Goal: Information Seeking & Learning: Compare options

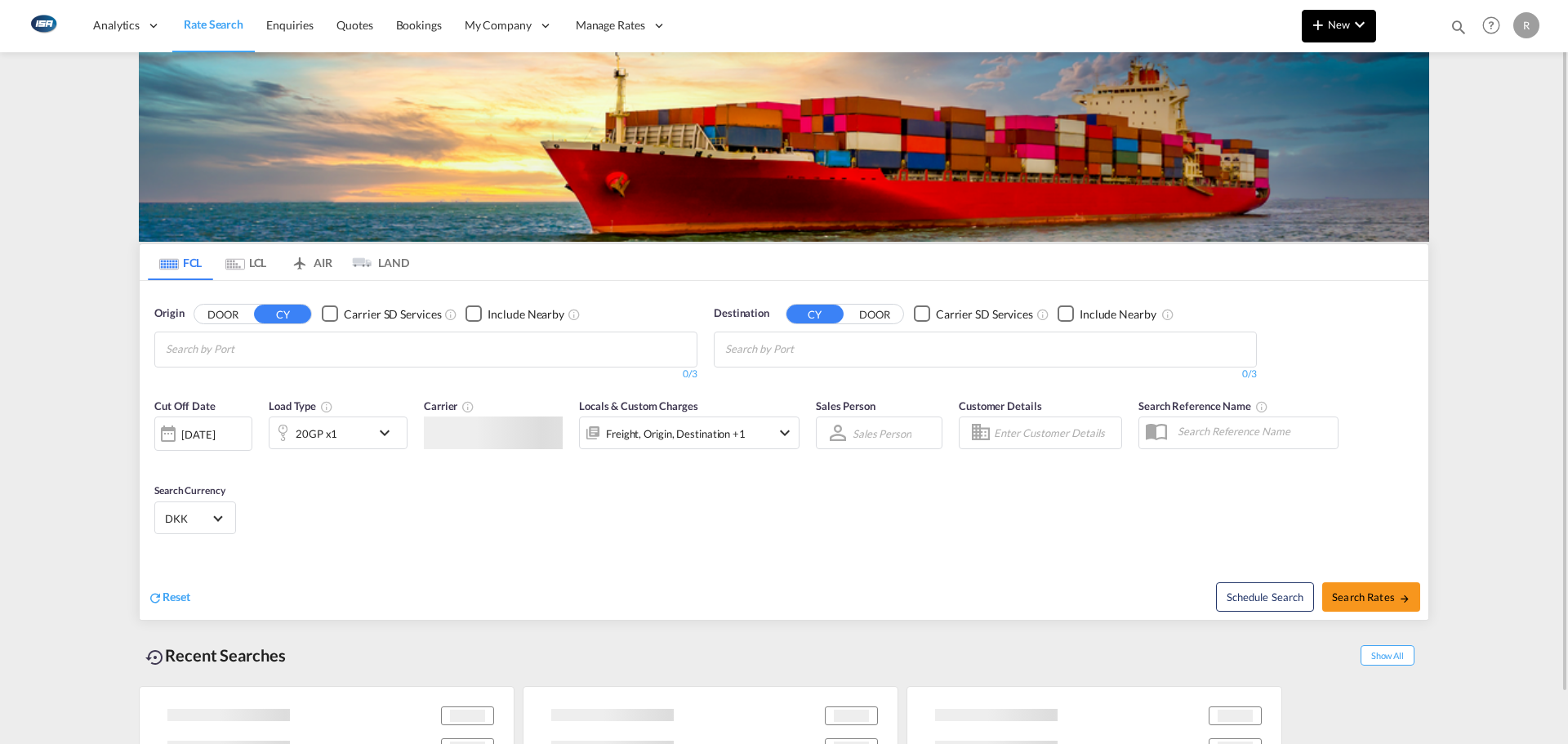
click at [1339, 22] on span "New" at bounding box center [1339, 25] width 62 height 13
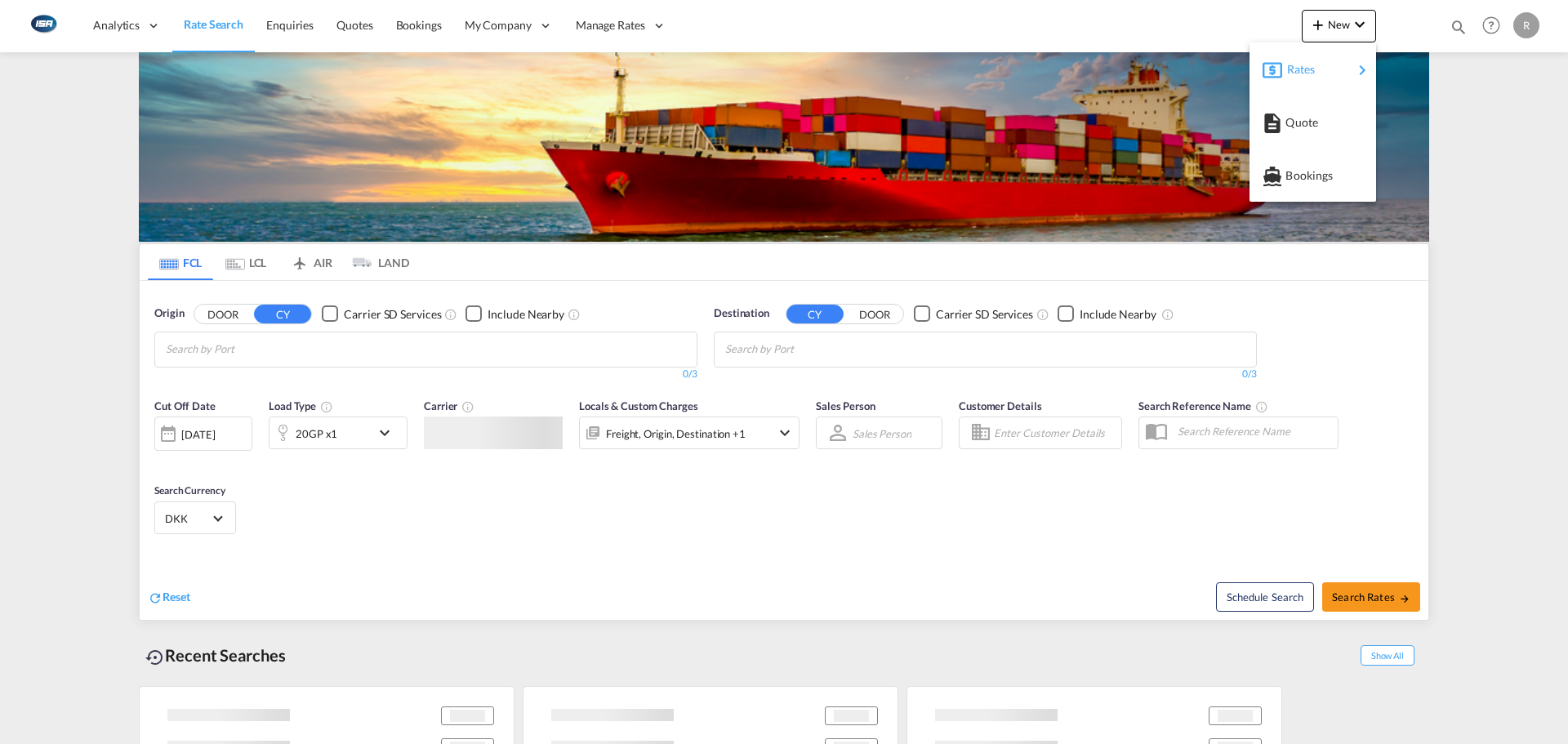
click at [1327, 66] on div "Rates" at bounding box center [1320, 69] width 65 height 41
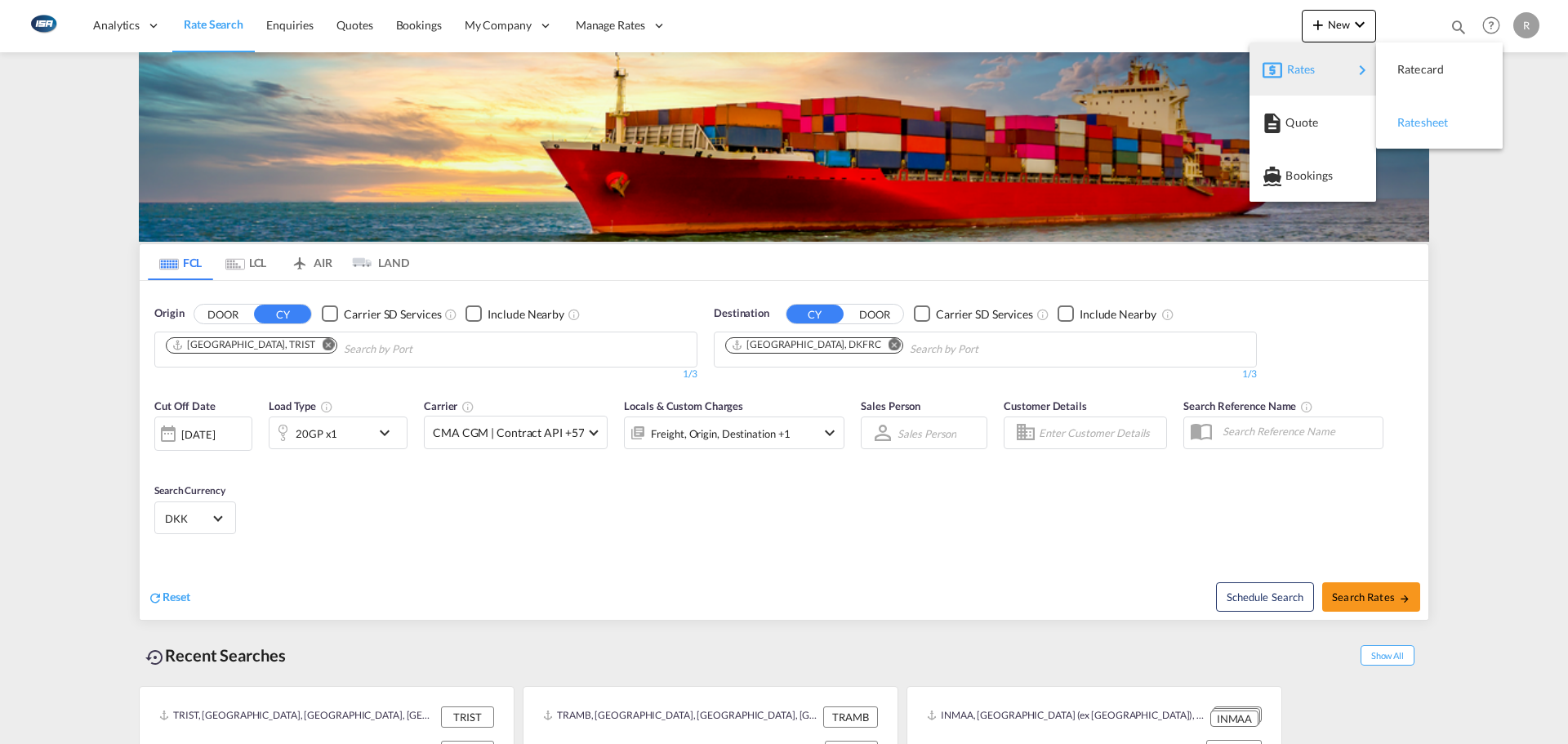
click at [1451, 122] on div "Ratesheet" at bounding box center [1427, 122] width 61 height 41
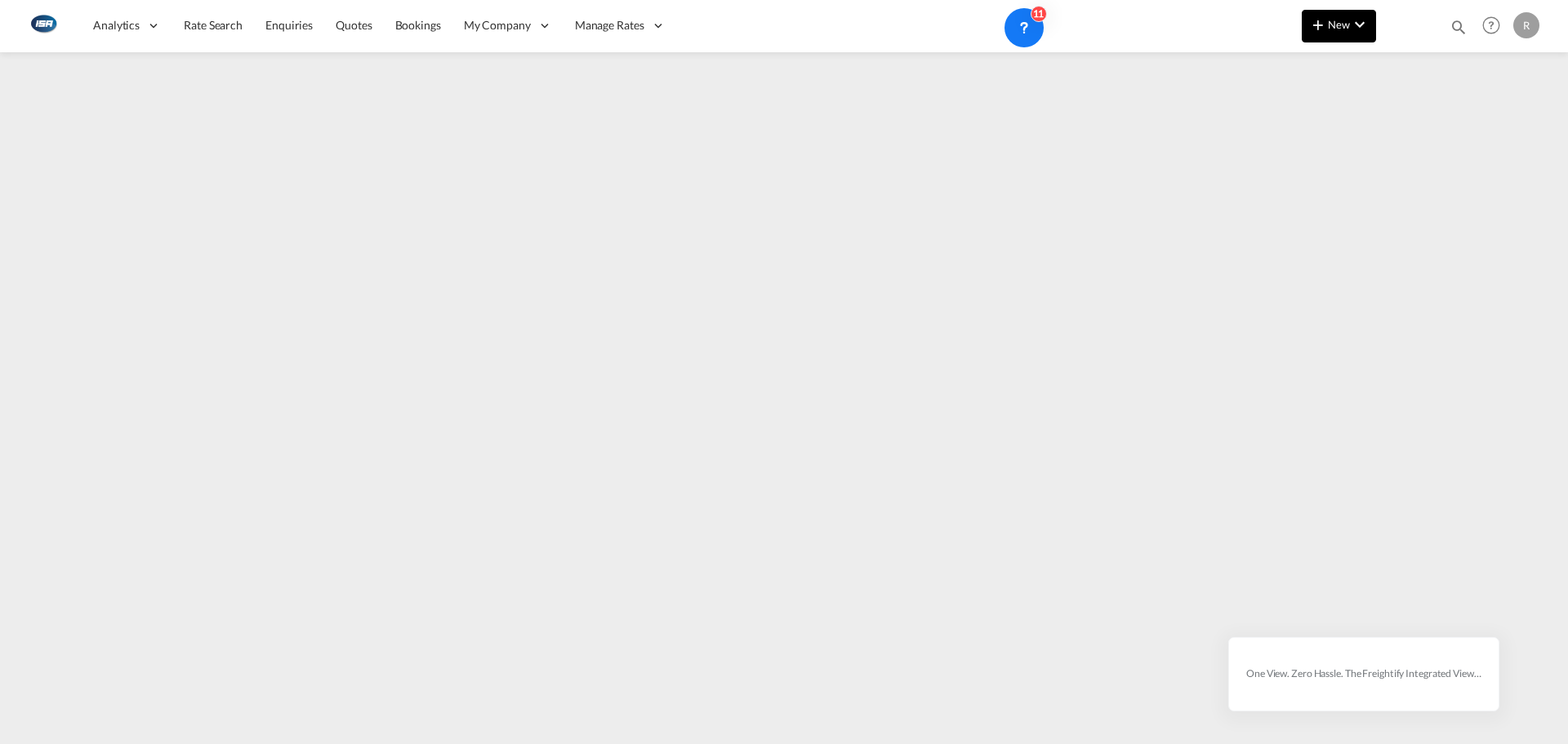
click at [1337, 22] on span "New" at bounding box center [1339, 25] width 62 height 13
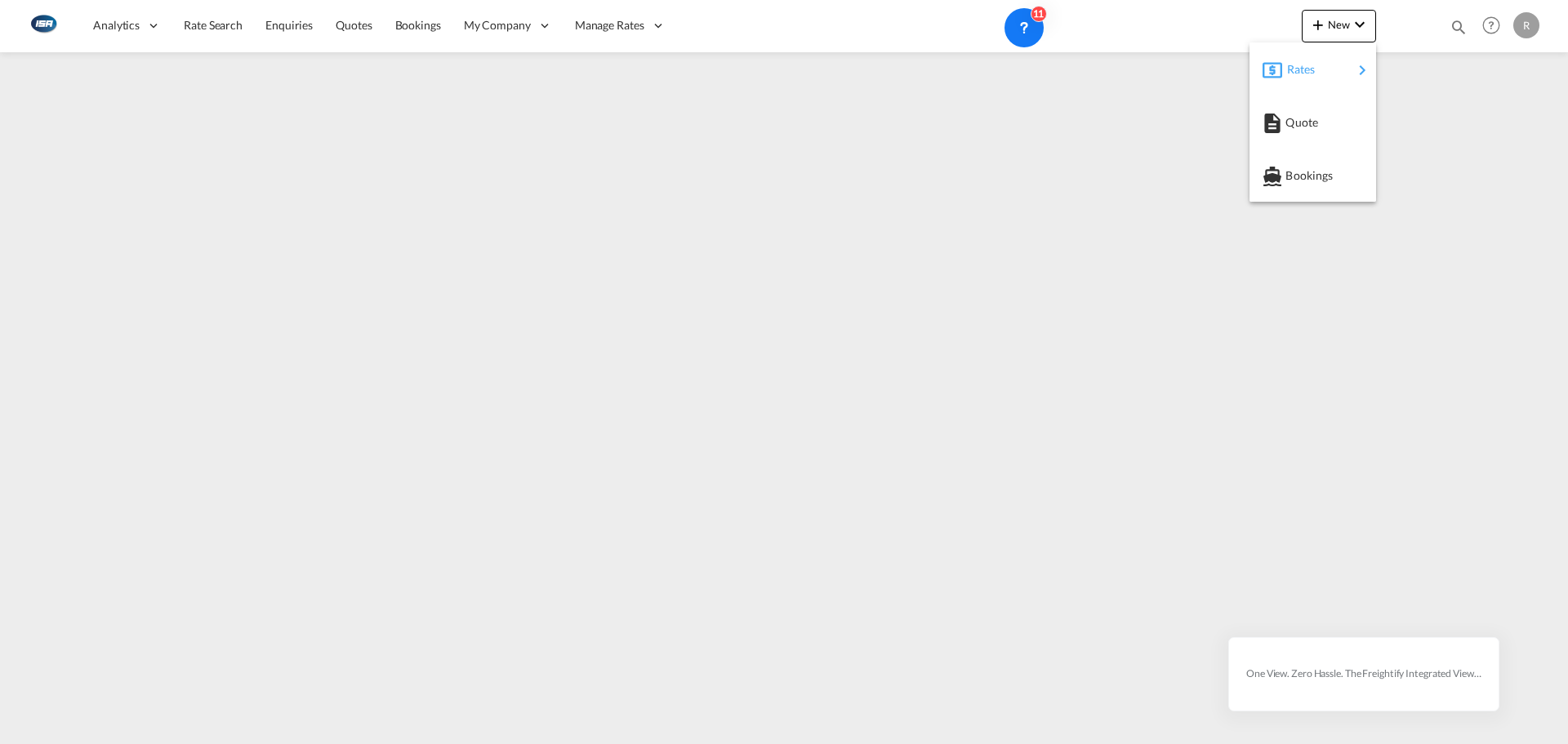
click at [1327, 74] on div "Rates" at bounding box center [1320, 69] width 65 height 41
click at [1416, 118] on span "Ratesheet" at bounding box center [1406, 122] width 18 height 32
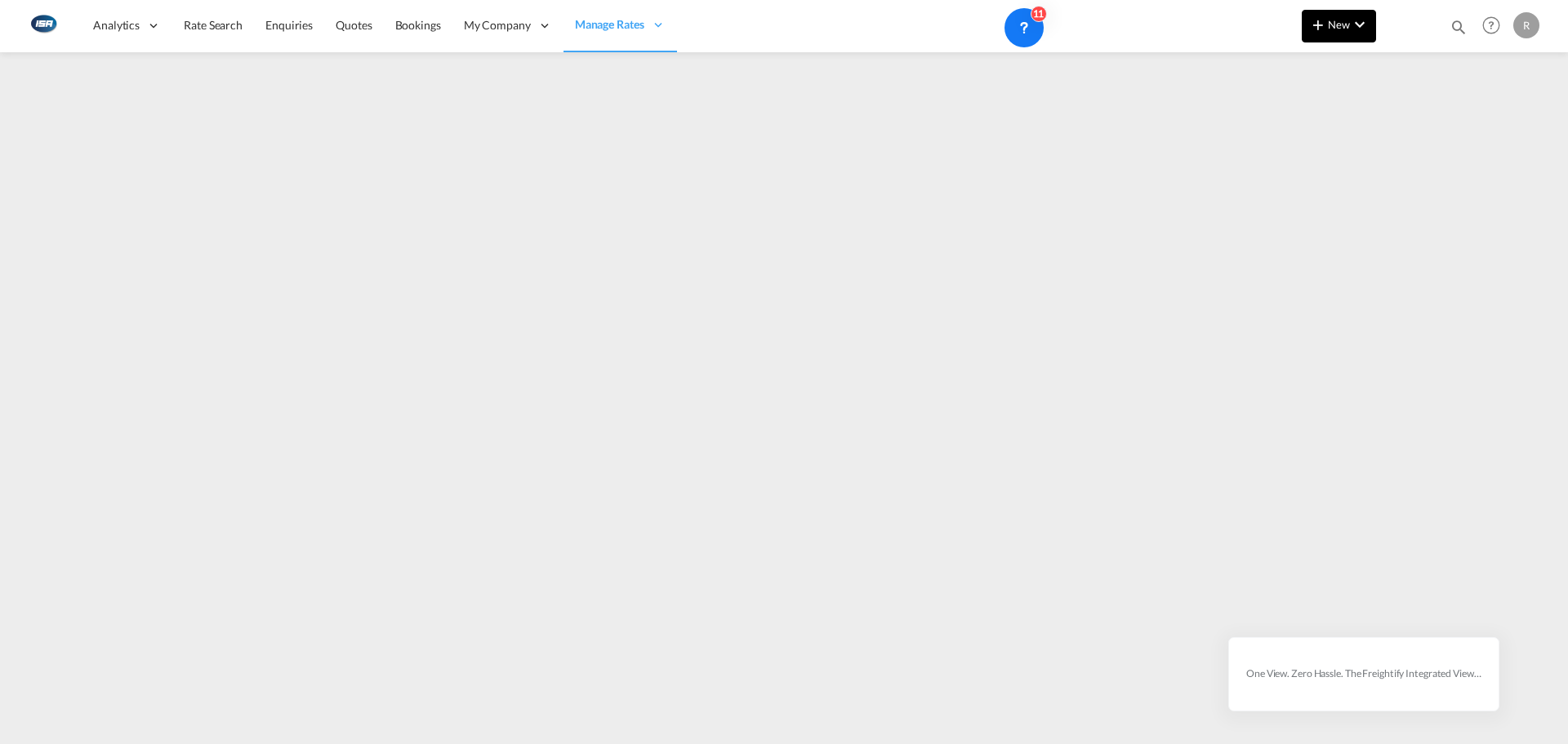
click at [1345, 28] on span "New" at bounding box center [1339, 25] width 62 height 13
click at [1325, 81] on div "Rates" at bounding box center [1320, 69] width 65 height 41
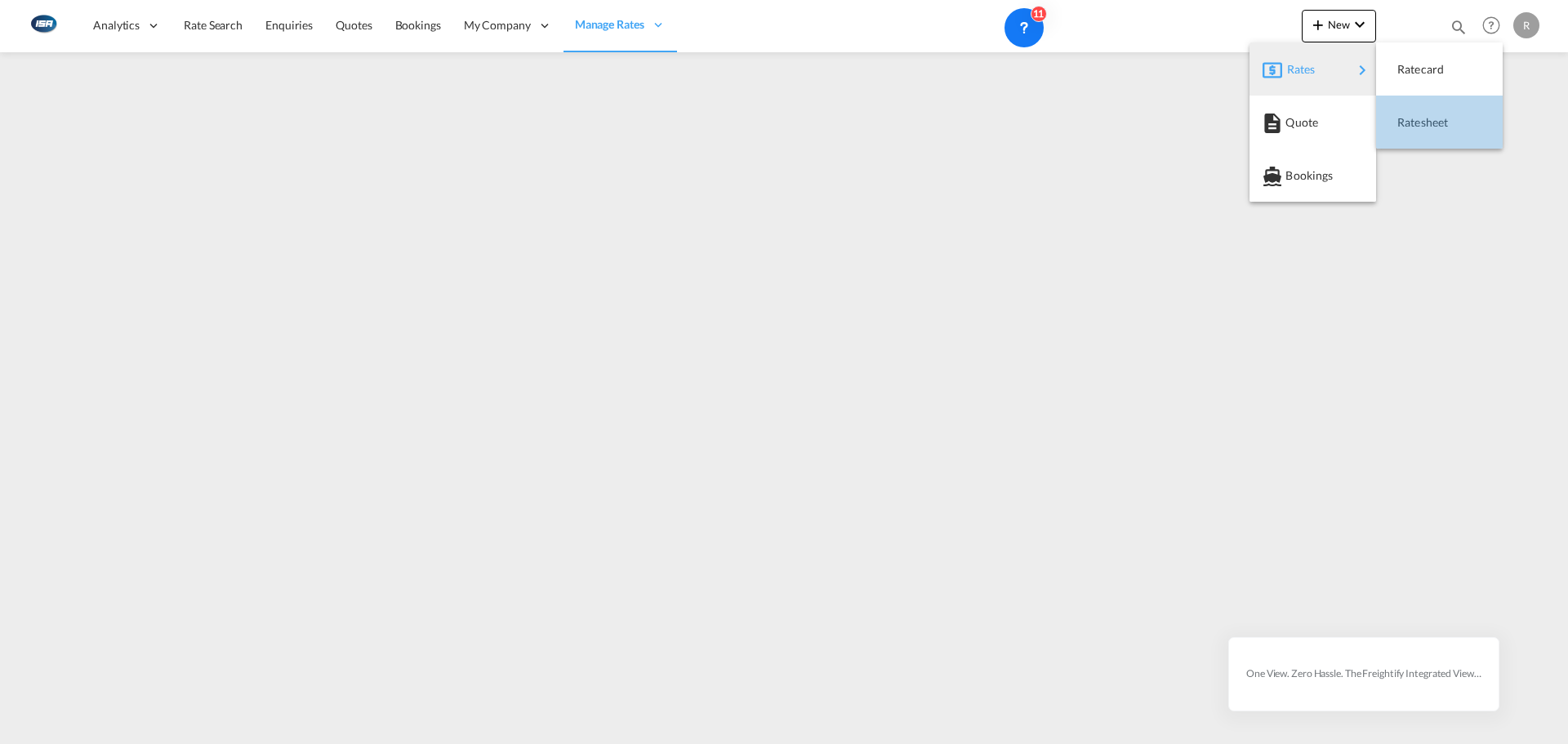
click at [1413, 107] on span "Ratesheet" at bounding box center [1406, 122] width 18 height 32
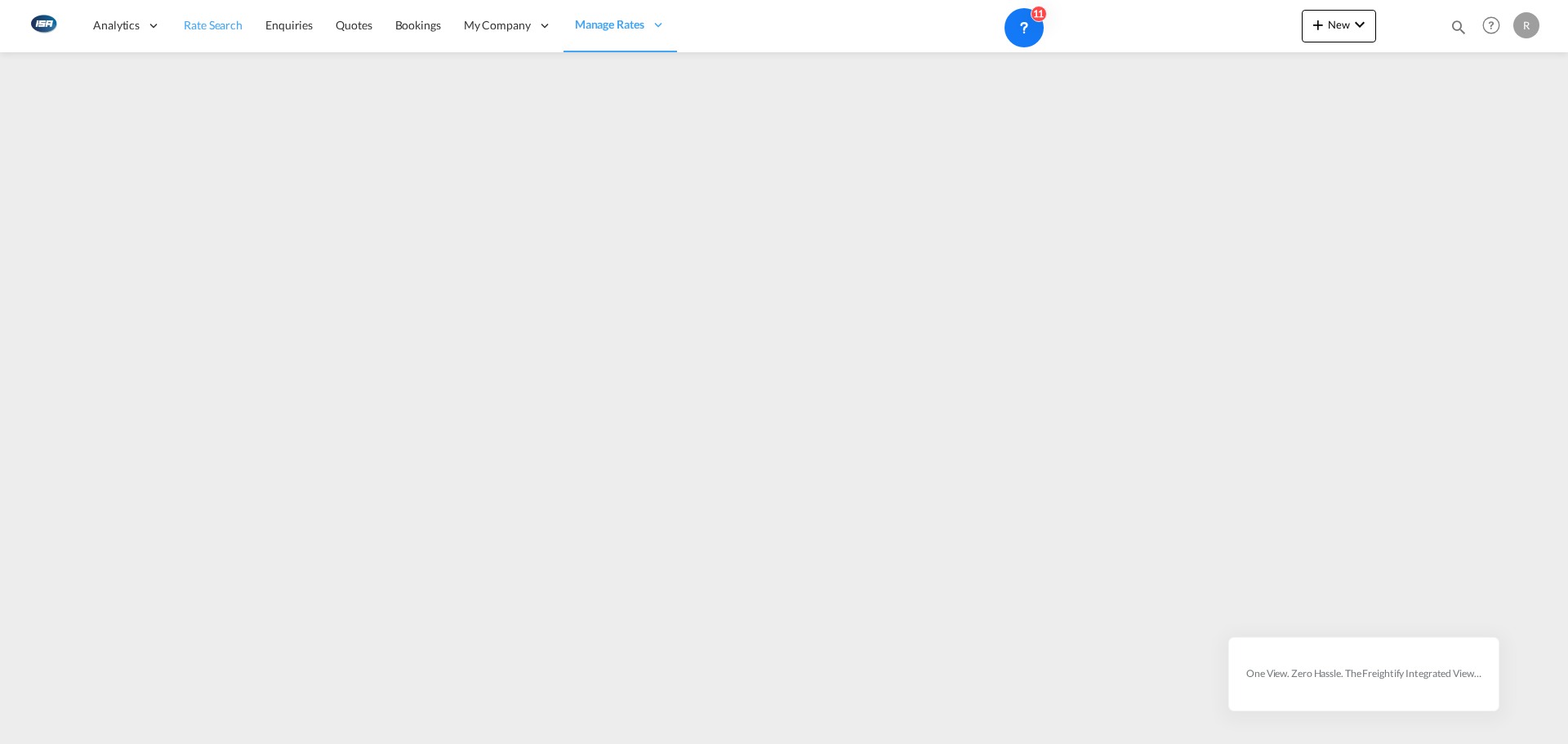
click at [207, 30] on span "Rate Search" at bounding box center [213, 25] width 59 height 14
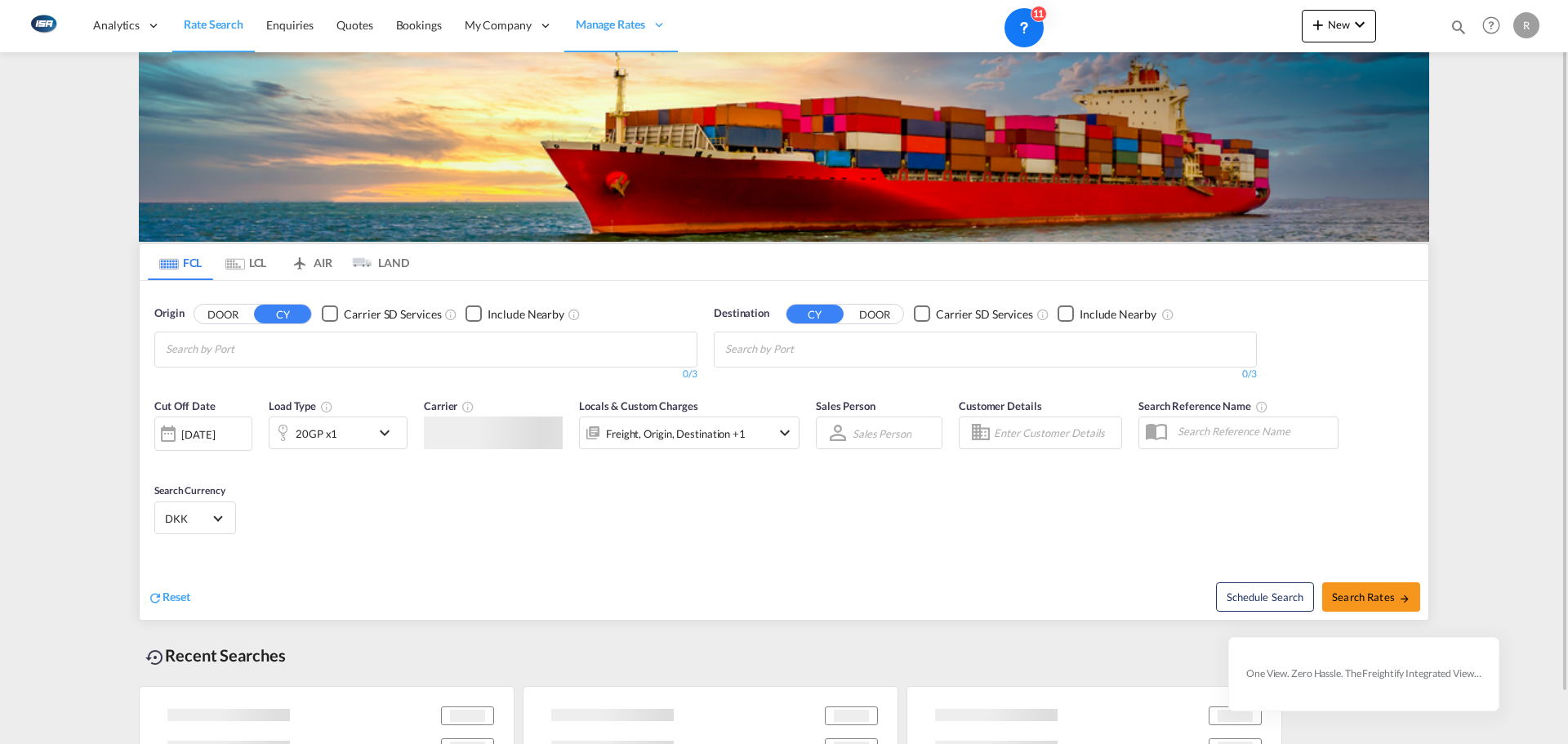
click at [386, 356] on md-chips at bounding box center [426, 349] width 541 height 34
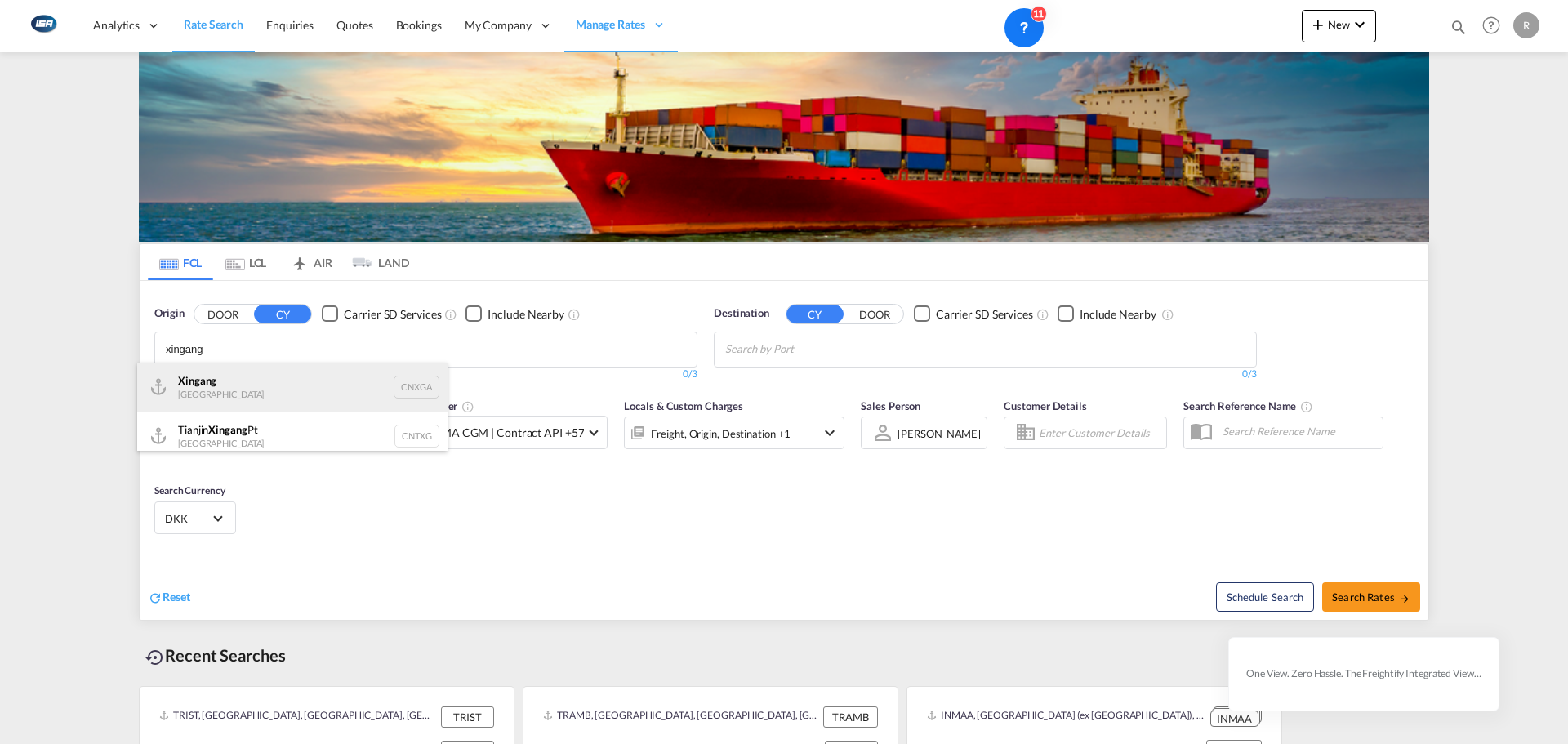
type input "xingang"
click at [266, 391] on div "Xingang [GEOGRAPHIC_DATA] CNXGA" at bounding box center [292, 387] width 311 height 49
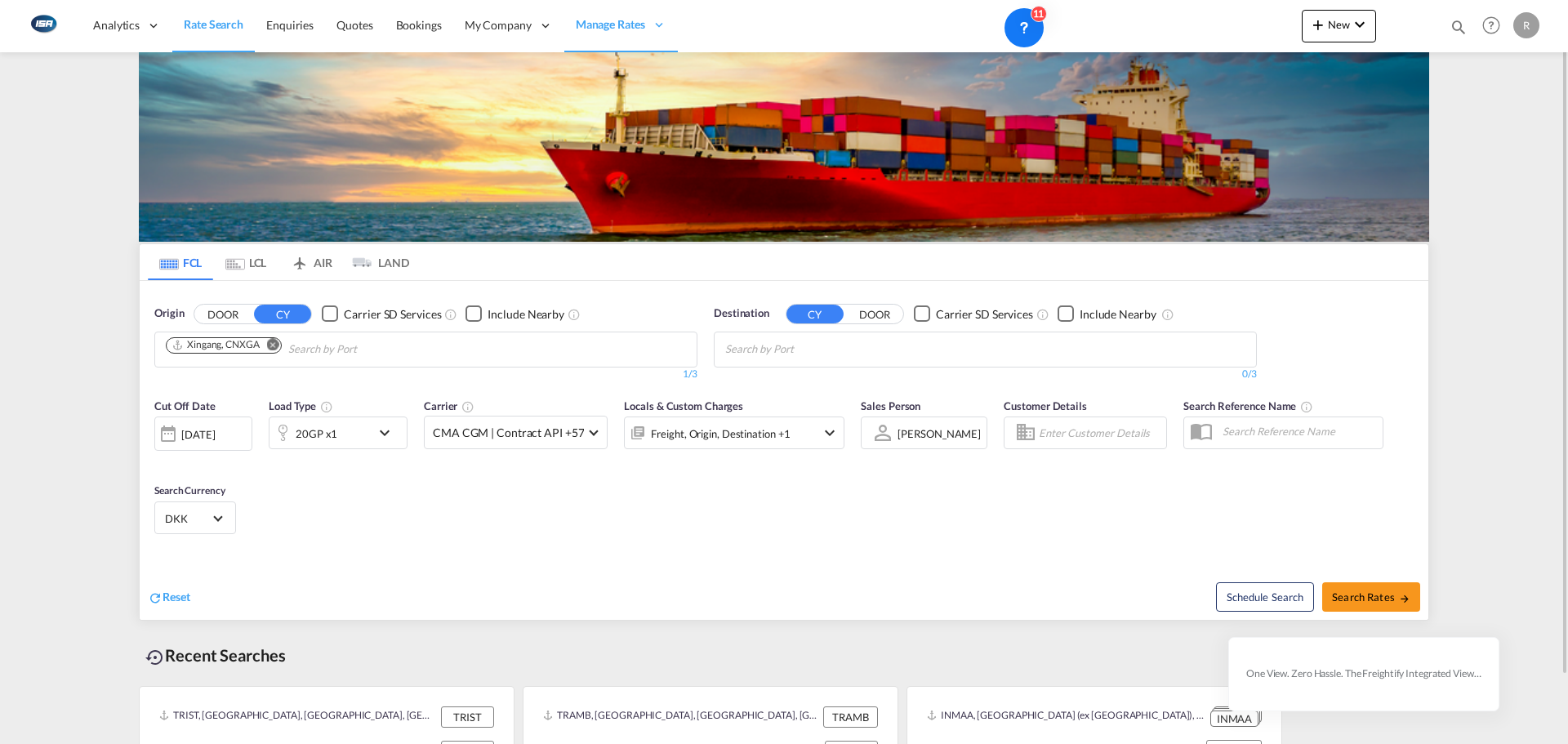
click at [215, 437] on div "[DATE]" at bounding box center [198, 434] width 33 height 15
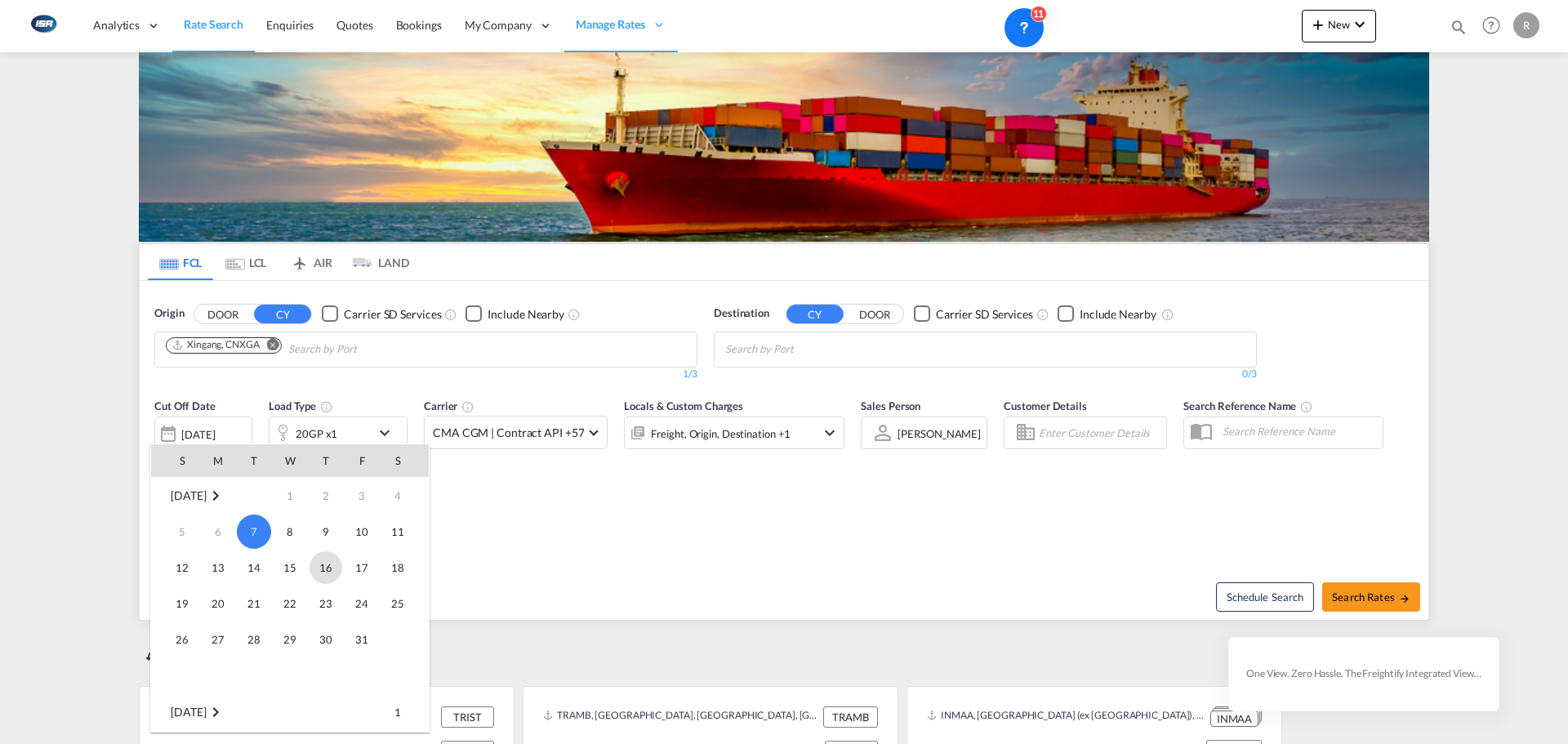
click at [329, 573] on span "16" at bounding box center [326, 567] width 32 height 32
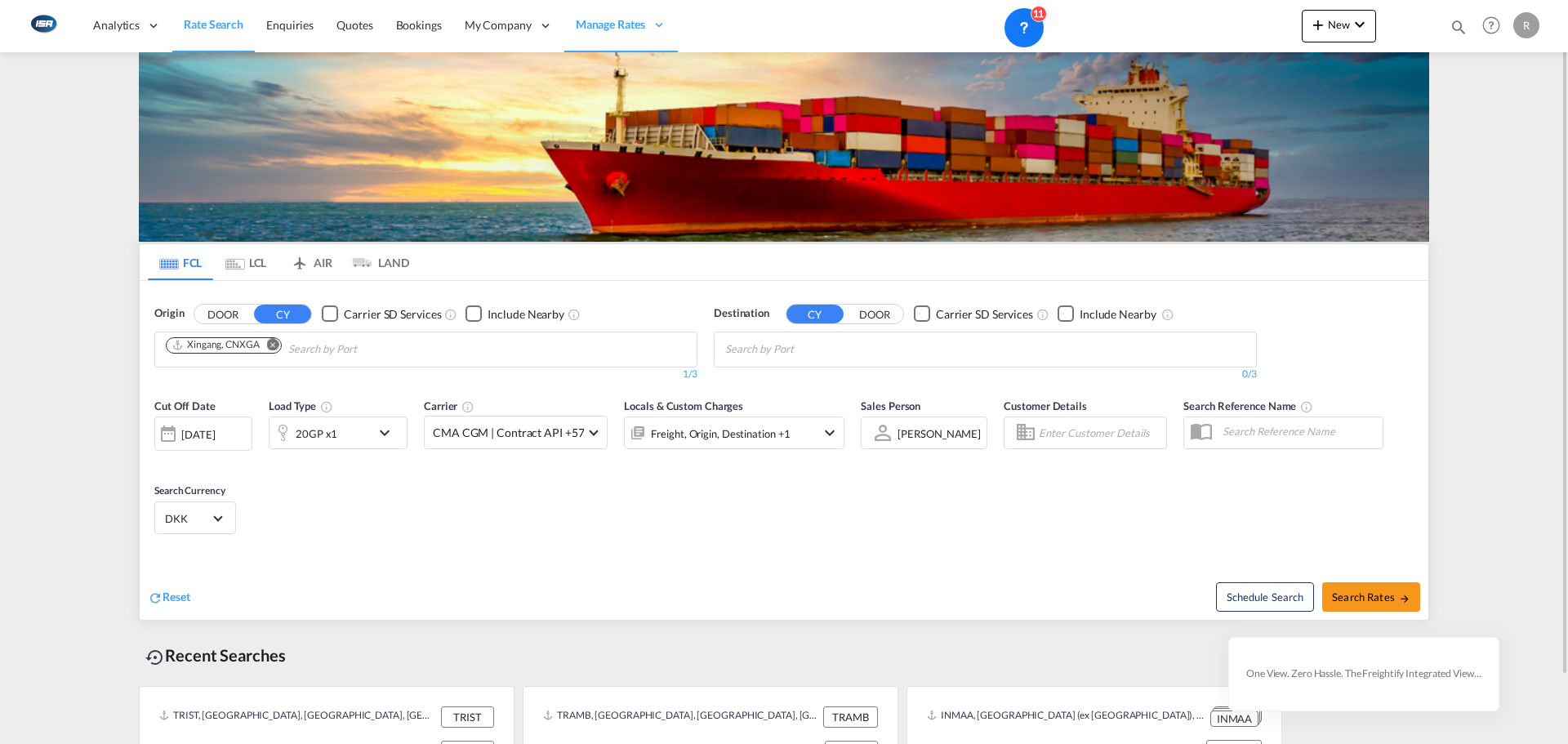
click at [834, 332] on md-chips-wrap "Chips container with autocompletion. Enter the text area, type text to search, …" at bounding box center [804, 347] width 164 height 30
click at [833, 360] on div "Chips container with autocompletion. Enter the text area, type text to search, …" at bounding box center [803, 361] width 155 height 2
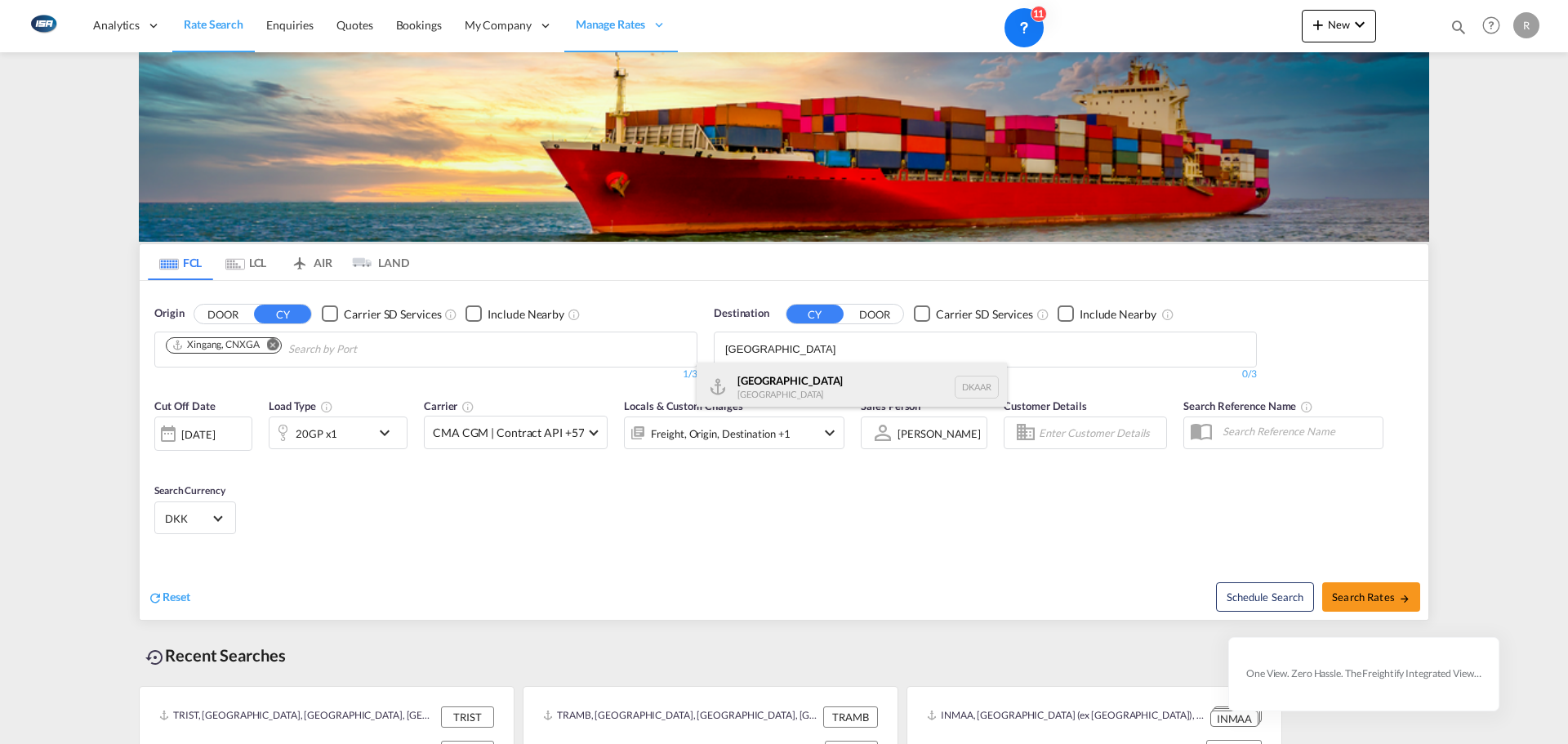
type input "[GEOGRAPHIC_DATA]"
click at [778, 387] on div "Aarhus [GEOGRAPHIC_DATA] [GEOGRAPHIC_DATA]" at bounding box center [852, 387] width 311 height 49
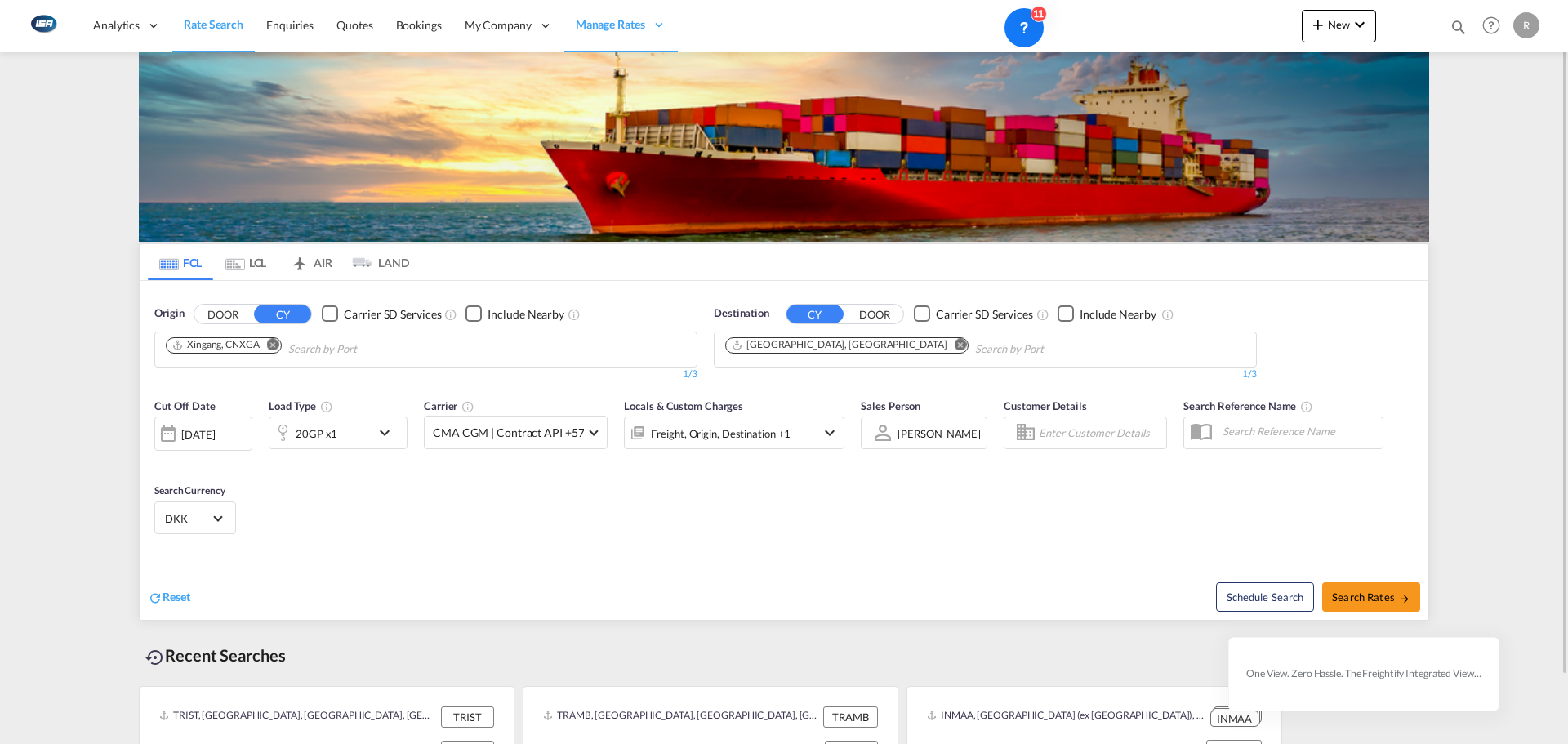
click at [382, 431] on md-icon "icon-chevron-down" at bounding box center [388, 433] width 27 height 20
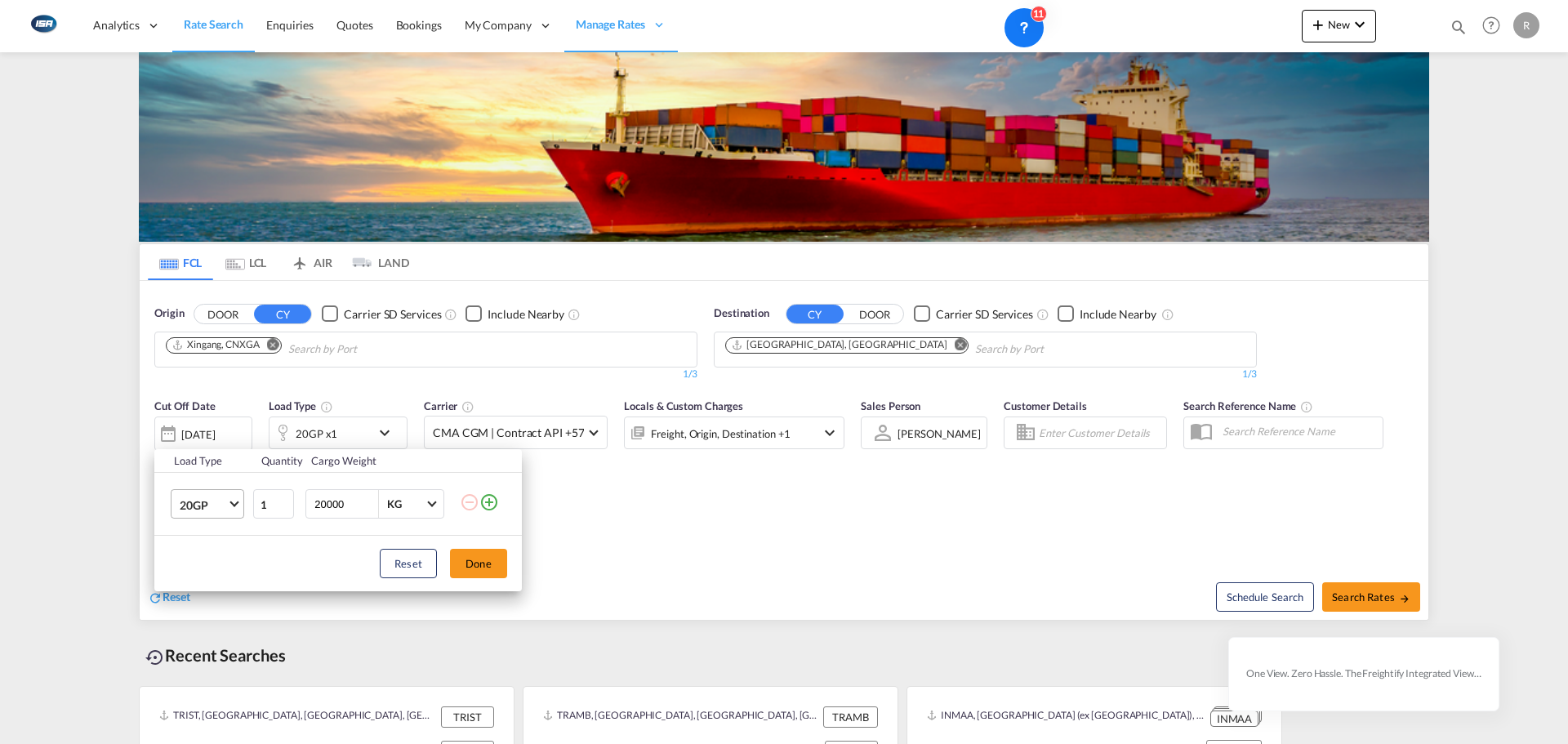
click at [202, 503] on span "20GP" at bounding box center [203, 505] width 47 height 17
drag, startPoint x: 206, startPoint y: 584, endPoint x: 313, endPoint y: 568, distance: 108.2
click at [207, 583] on div "40HC" at bounding box center [195, 583] width 30 height 17
drag, startPoint x: 295, startPoint y: 501, endPoint x: 190, endPoint y: 513, distance: 105.7
click at [192, 510] on tr "40HC 1 20000 KG KG" at bounding box center [337, 504] width 367 height 63
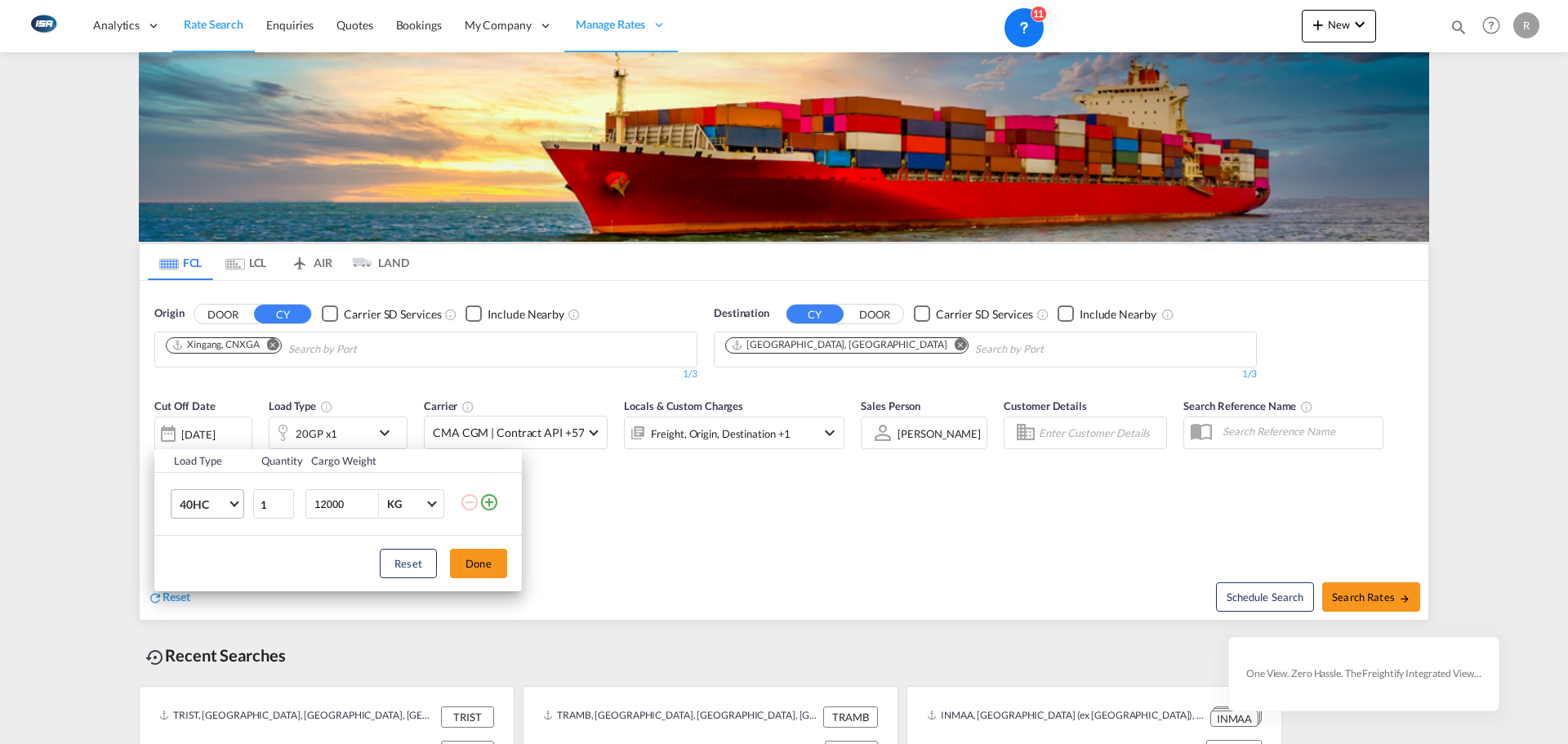
type input "12000"
drag, startPoint x: 466, startPoint y: 565, endPoint x: 477, endPoint y: 570, distance: 12.1
click at [467, 565] on button "Done" at bounding box center [478, 563] width 57 height 29
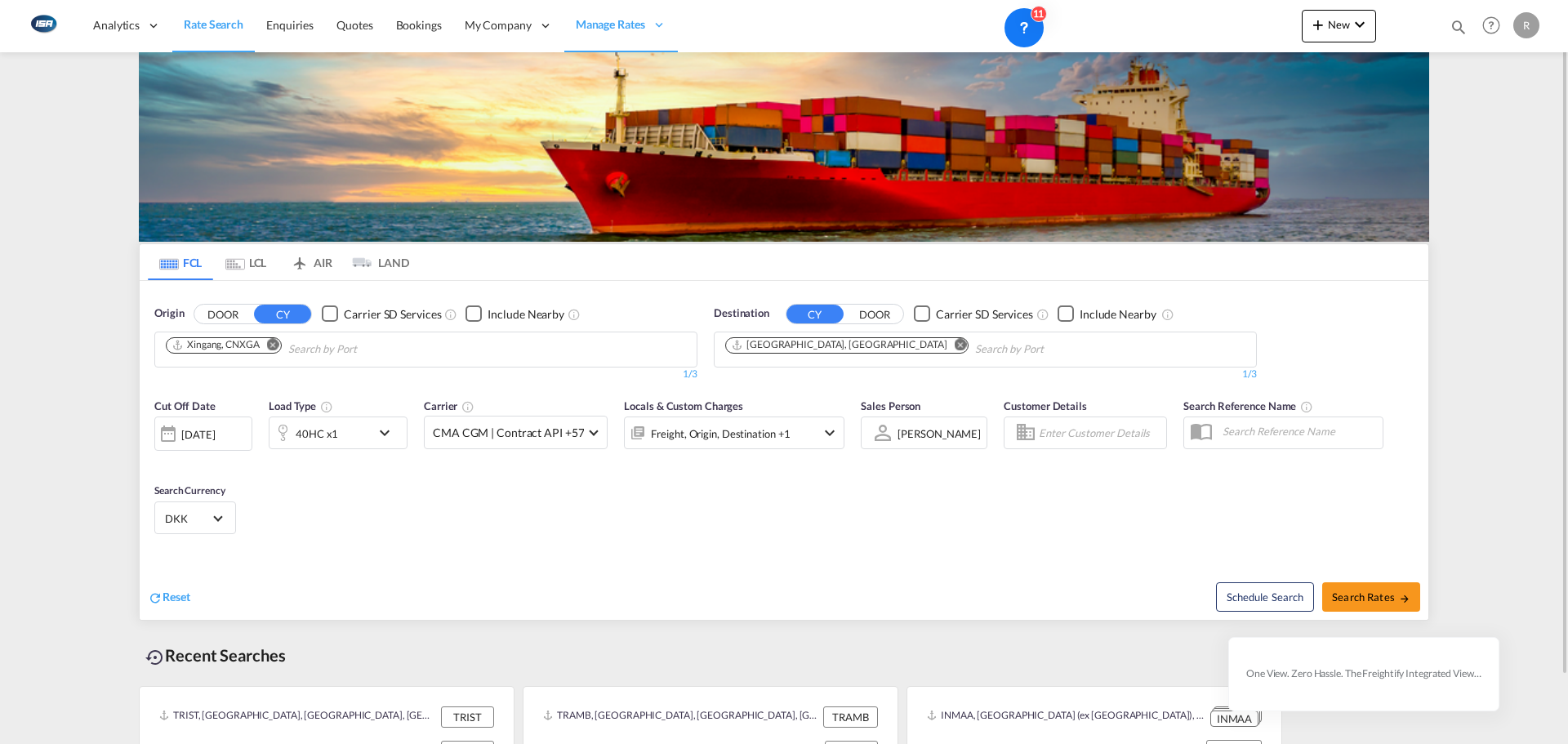
click at [1029, 484] on div "Cut Off Date [DATE] [DATE] Load Type 40HC x1 Carrier CMA CGM | Contract API +57…" at bounding box center [784, 469] width 1289 height 159
click at [1368, 606] on button "Search Rates" at bounding box center [1371, 596] width 98 height 29
type input "CNXGA to DKAAR / [DATE]"
